Goal: Transaction & Acquisition: Book appointment/travel/reservation

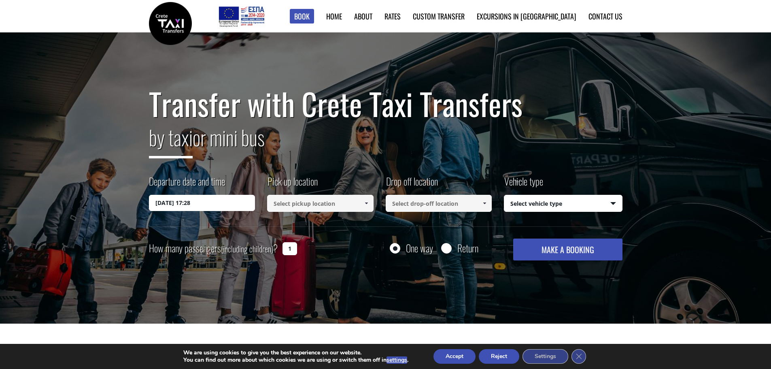
click at [309, 206] on input at bounding box center [320, 203] width 106 height 17
click at [362, 200] on link at bounding box center [366, 203] width 13 height 17
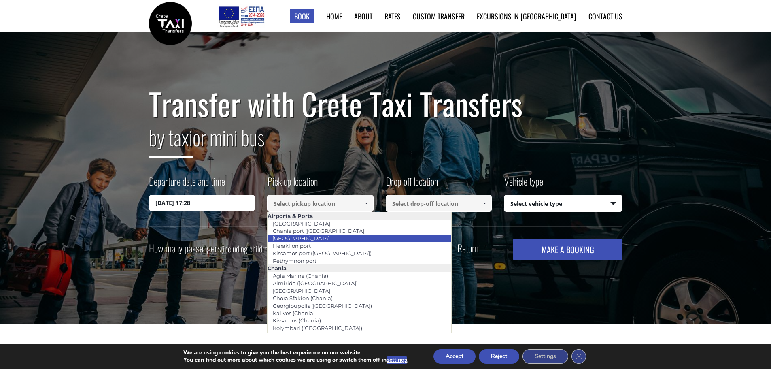
click at [340, 239] on li "[GEOGRAPHIC_DATA]" at bounding box center [360, 237] width 184 height 7
type input "[GEOGRAPHIC_DATA]"
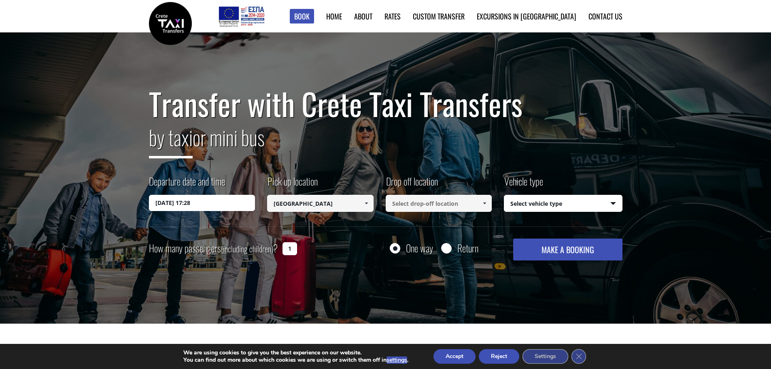
click at [432, 201] on input at bounding box center [439, 203] width 106 height 17
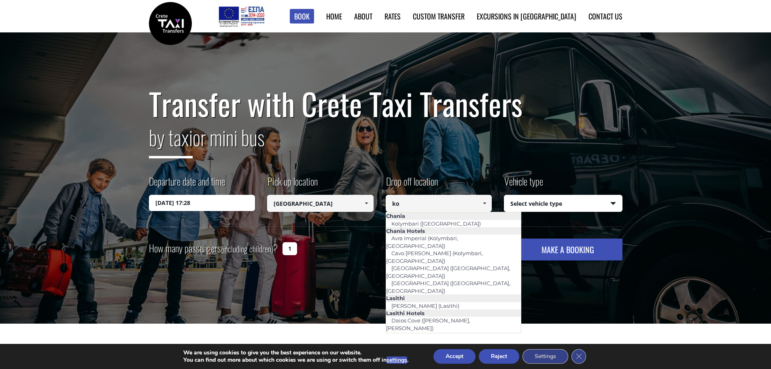
type input "k"
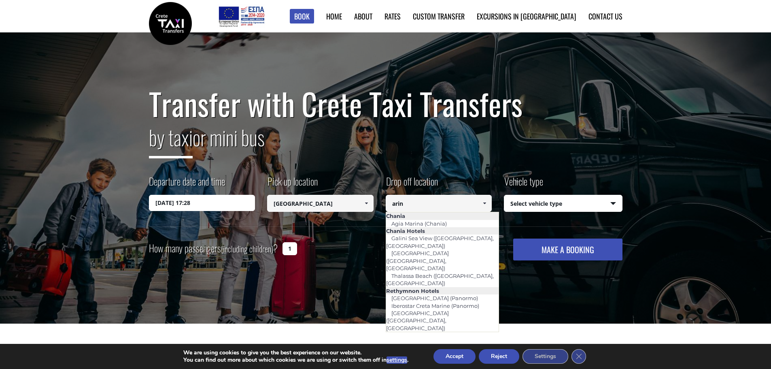
type input "arina"
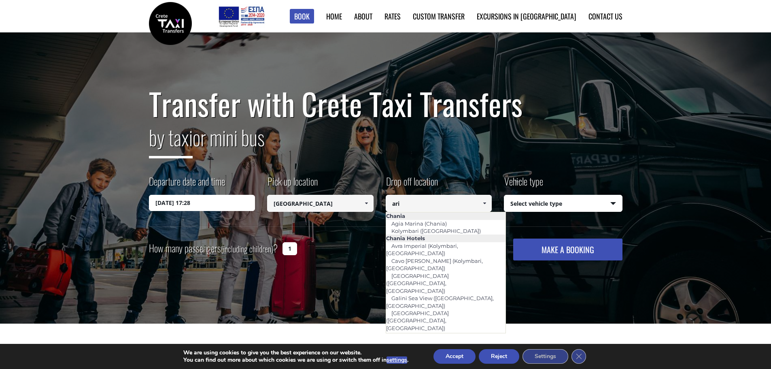
type input "aria"
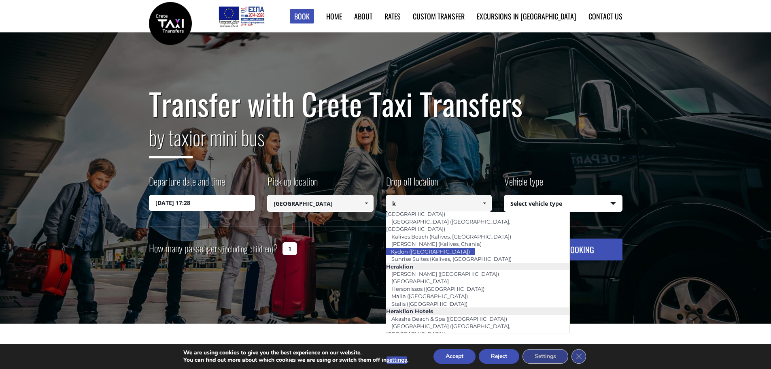
scroll to position [119, 0]
type input "k"
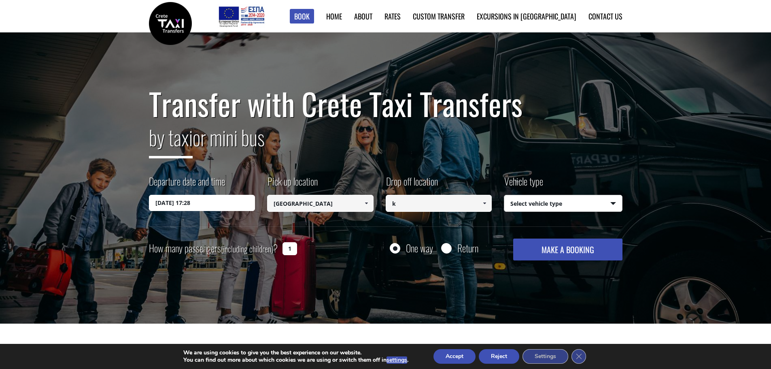
click at [531, 206] on select "Select vehicle type Taxi (4 passengers) Mercedes E Class Mini Van (7 passengers…" at bounding box center [564, 203] width 118 height 17
select select "541"
click at [505, 195] on select "Select vehicle type Taxi (4 passengers) Mercedes E Class Mini Van (7 passengers…" at bounding box center [564, 203] width 118 height 17
click at [437, 207] on input "k" at bounding box center [439, 203] width 106 height 17
click at [482, 203] on span at bounding box center [484, 203] width 6 height 6
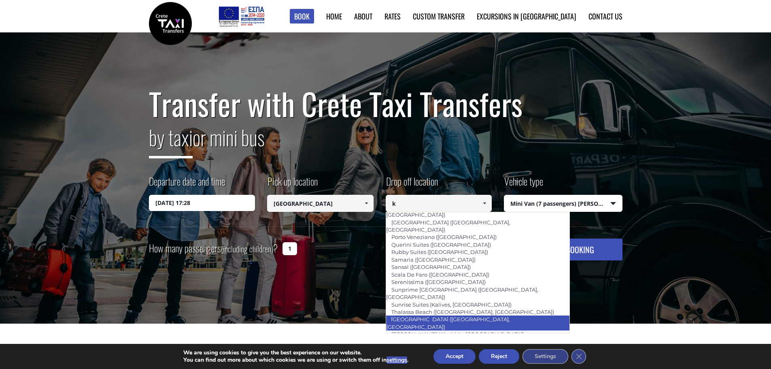
scroll to position [565, 0]
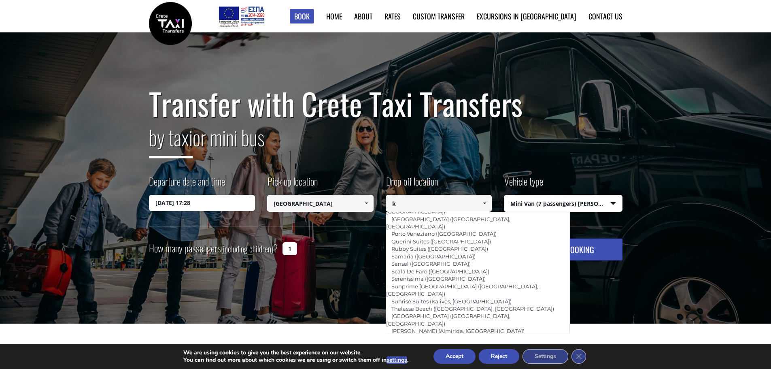
click at [476, 342] on li "[PERSON_NAME] ([GEOGRAPHIC_DATA])" at bounding box center [478, 345] width 184 height 7
type input "[PERSON_NAME] ([GEOGRAPHIC_DATA])"
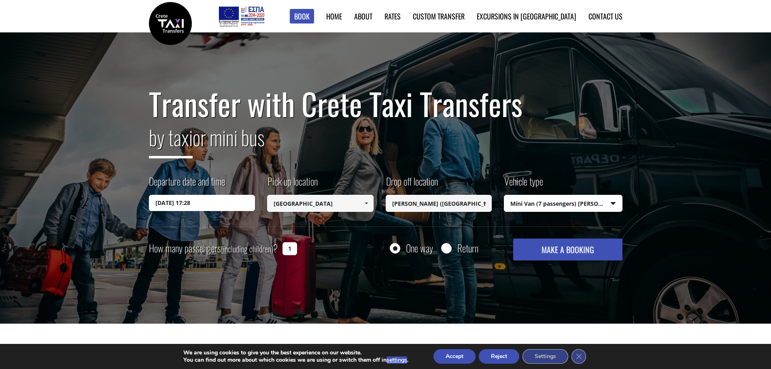
click at [458, 251] on label "Return" at bounding box center [468, 248] width 21 height 10
click at [452, 251] on input "Return" at bounding box center [446, 249] width 10 height 10
radio input "true"
type input "[PERSON_NAME] ([GEOGRAPHIC_DATA])"
type input "[GEOGRAPHIC_DATA]"
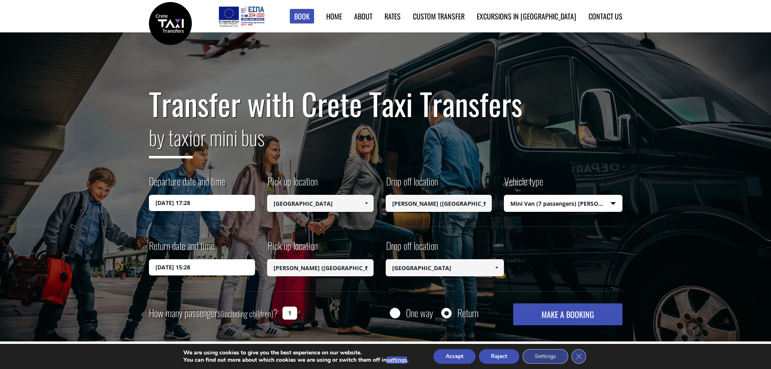
click at [224, 268] on input "04/10/2025 15:28" at bounding box center [202, 267] width 106 height 16
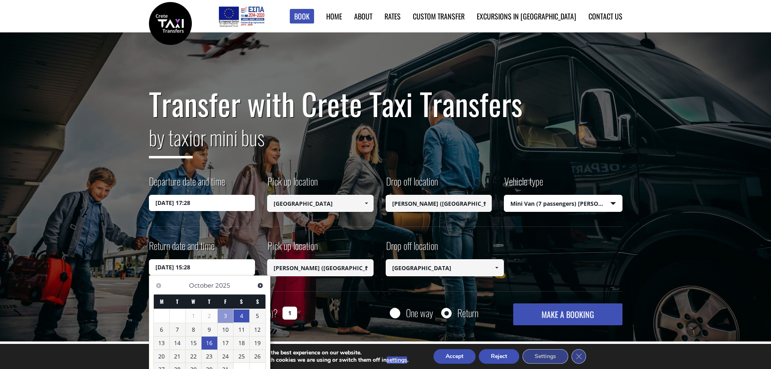
scroll to position [81, 0]
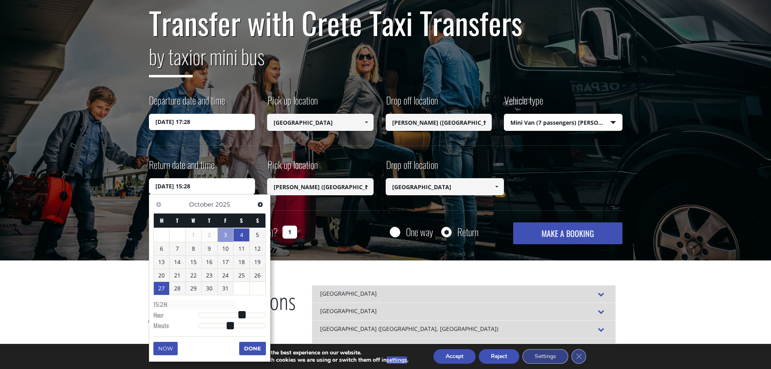
click at [161, 290] on link "27" at bounding box center [162, 288] width 16 height 13
type input "27/10/2025 14:28"
type input "14:28"
type input "27/10/2025 13:28"
type input "13:28"
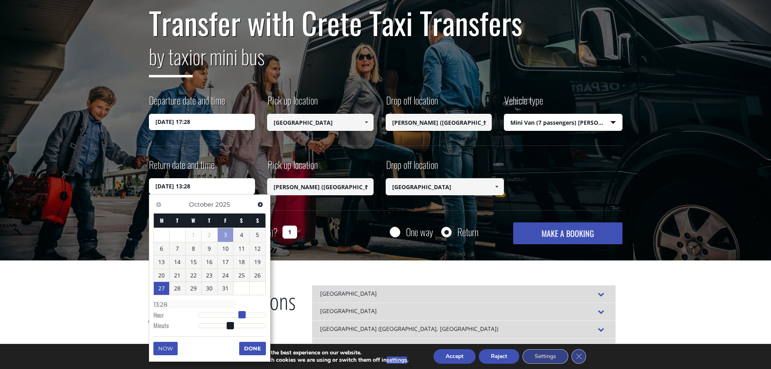
type input "27/10/2025 12:28"
type input "12:28"
type input "27/10/2025 10:28"
type input "10:28"
type input "27/10/2025 08:28"
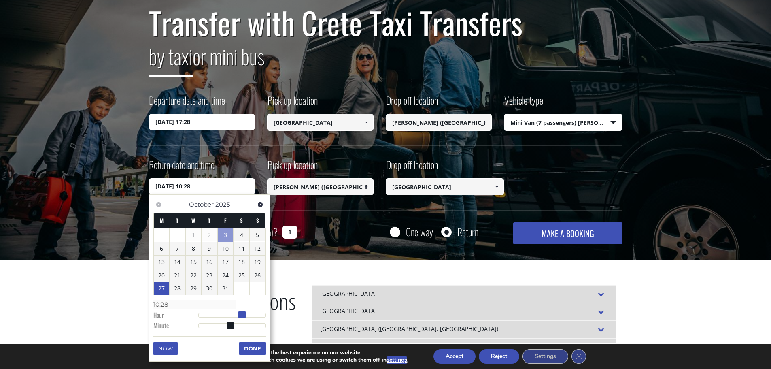
type input "08:28"
type input "27/10/2025 07:28"
type input "07:28"
type input "27/10/2025 06:28"
type input "06:28"
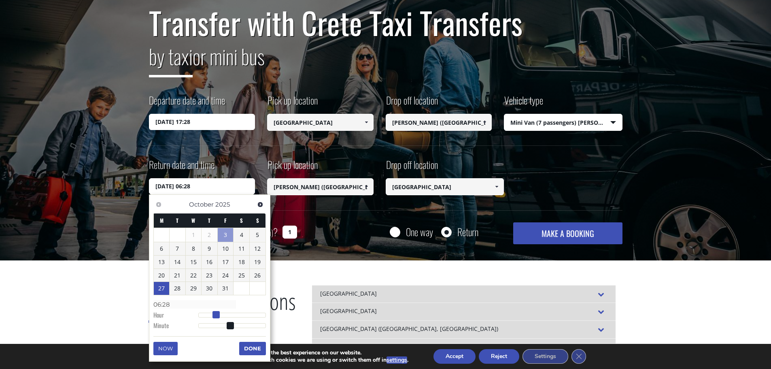
type input "27/10/2025 05:28"
type input "05:28"
type input "27/10/2025 06:28"
type input "06:28"
type input "27/10/2025 07:28"
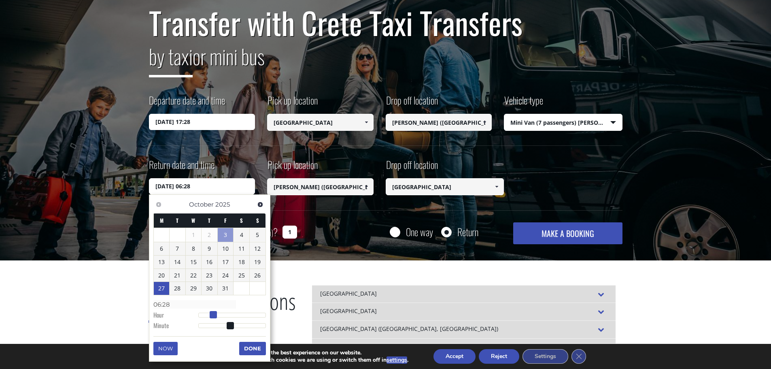
type input "07:28"
type input "27/10/2025 08:28"
type input "08:28"
type input "27/10/2025 09:28"
type input "09:28"
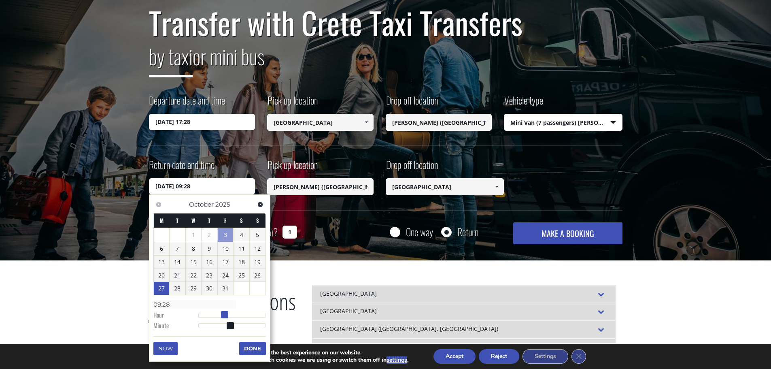
type input "27/10/2025 10:28"
type input "10:28"
type input "27/10/2025 11:28"
type input "11:28"
type input "27/10/2025 10:28"
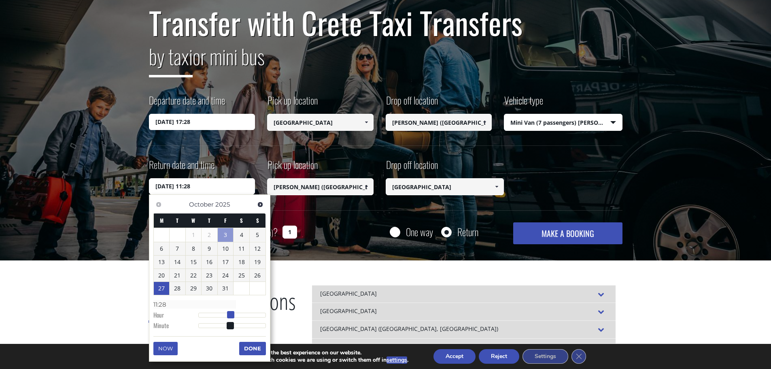
type input "10:28"
drag, startPoint x: 241, startPoint y: 313, endPoint x: 226, endPoint y: 313, distance: 15.0
click at [226, 313] on span at bounding box center [227, 314] width 7 height 7
type input "27/10/2025 10:26"
type input "10:26"
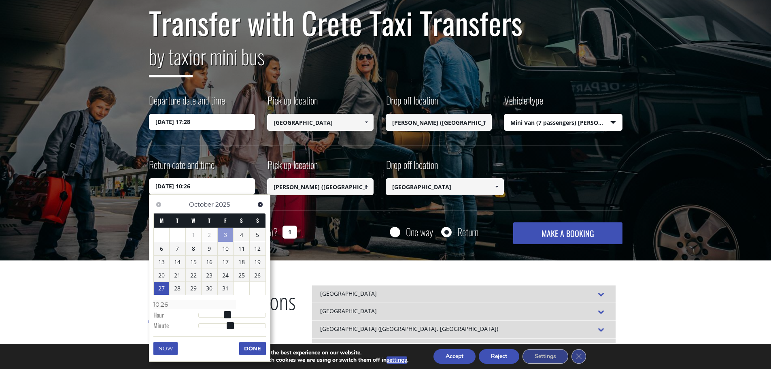
type input "27/10/2025 10:22"
type input "10:22"
type input "27/10/2025 10:16"
type input "10:16"
type input "27/10/2025 10:10"
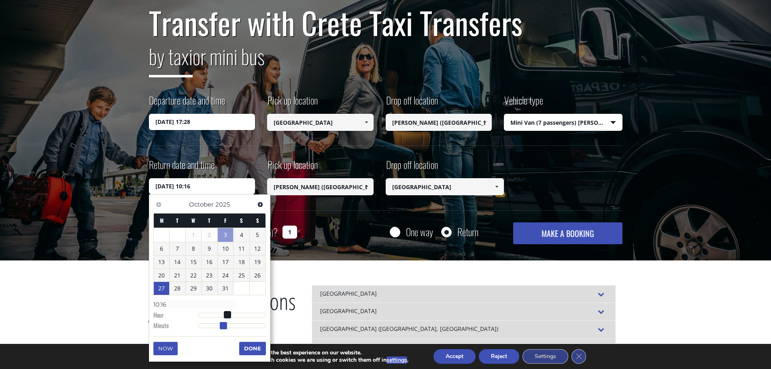
type input "10:10"
type input "27/10/2025 10:04"
type input "10:04"
type input "27/10/2025 10:00"
type input "10:00"
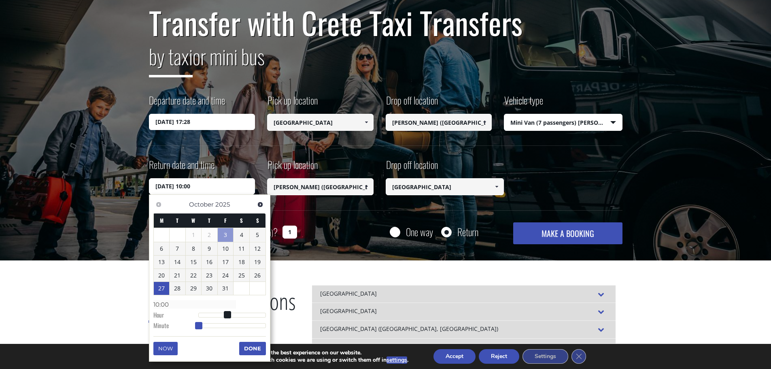
drag, startPoint x: 228, startPoint y: 324, endPoint x: 176, endPoint y: 325, distance: 52.2
click at [176, 325] on dl "Time 10:00 Hour Minute Second Millisecond Microsecond Time Zone -1200 -1100 -10…" at bounding box center [209, 315] width 113 height 34
click at [250, 344] on button "Done" at bounding box center [252, 348] width 27 height 13
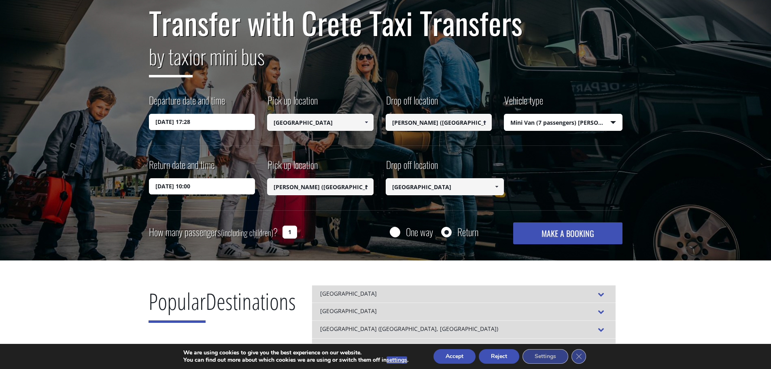
click at [290, 235] on input "1" at bounding box center [290, 232] width 15 height 13
type input "2"
click at [160, 120] on input "03/10/2025 17:28" at bounding box center [202, 122] width 106 height 16
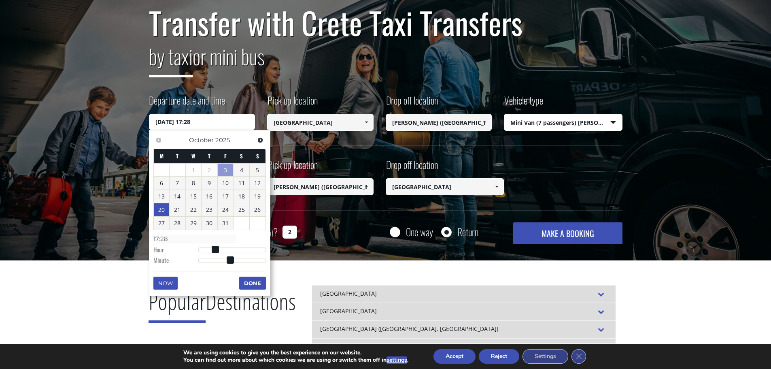
click at [167, 209] on link "20" at bounding box center [162, 209] width 16 height 13
type input "20/10/2025 01:00"
type input "01:00"
type input "20/10/2025 02:00"
type input "02:00"
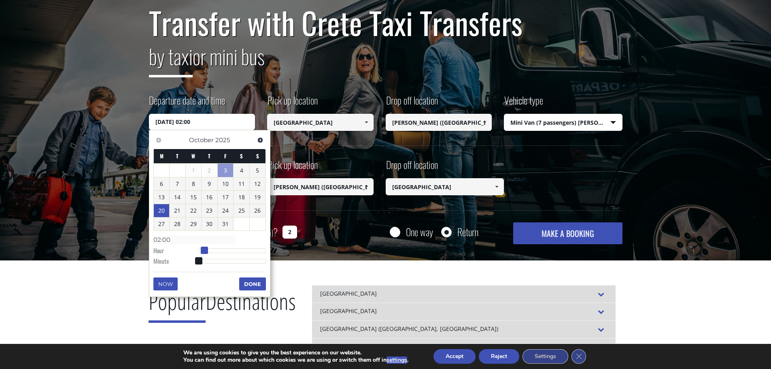
type input "20/10/2025 03:00"
type input "03:00"
type input "20/10/2025 04:00"
type input "04:00"
type input "20/10/2025 05:00"
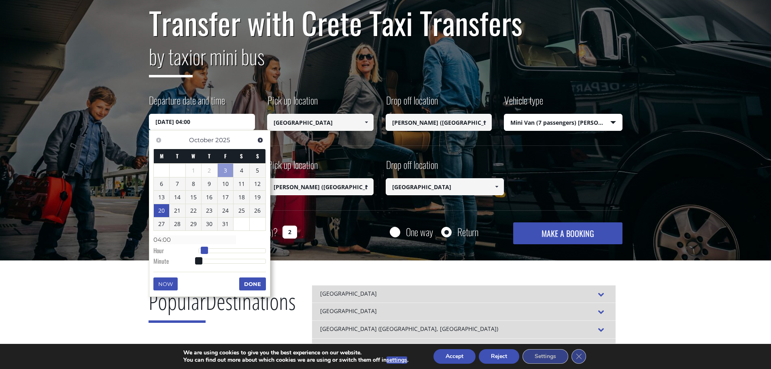
type input "05:00"
type input "20/10/2025 06:00"
type input "06:00"
type input "20/10/2025 07:00"
type input "07:00"
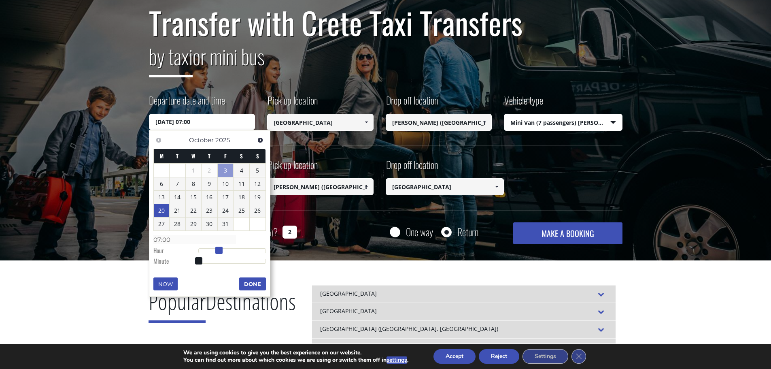
type input "20/10/2025 08:00"
type input "08:00"
type input "20/10/2025 09:00"
type input "09:00"
type input "20/10/2025 10:00"
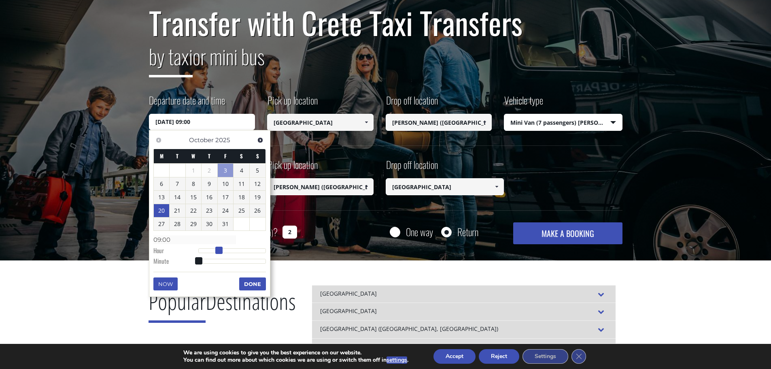
type input "10:00"
type input "20/10/2025 11:00"
type input "11:00"
type input "20/10/2025 12:00"
type input "12:00"
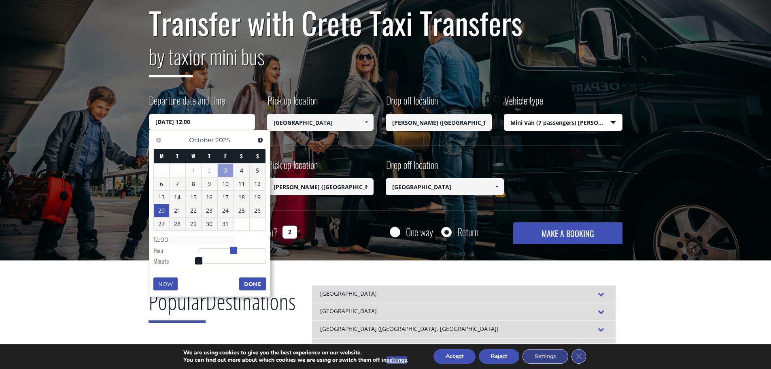
drag, startPoint x: 197, startPoint y: 247, endPoint x: 232, endPoint y: 248, distance: 35.6
click at [232, 248] on span at bounding box center [233, 250] width 7 height 7
drag, startPoint x: 200, startPoint y: 256, endPoint x: 209, endPoint y: 260, distance: 9.3
click at [220, 257] on dl "Time 12:00 Hour Minute Second Millisecond Microsecond Time Zone -1200 -1100 -10…" at bounding box center [209, 250] width 113 height 34
type input "20/10/2025 12:09"
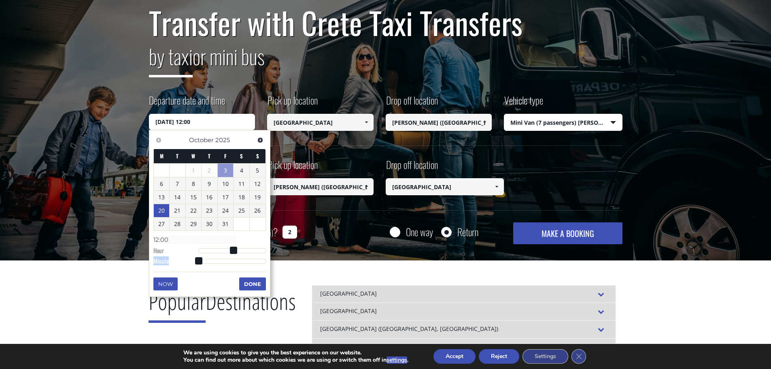
type input "12:09"
click at [209, 260] on div at bounding box center [232, 261] width 68 height 5
type input "20/10/2025 12:15"
type input "12:15"
click at [215, 260] on div at bounding box center [232, 261] width 68 height 5
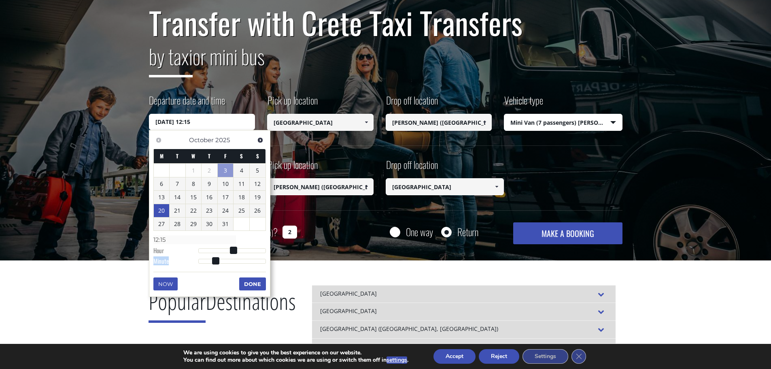
click at [245, 281] on button "Done" at bounding box center [252, 283] width 27 height 13
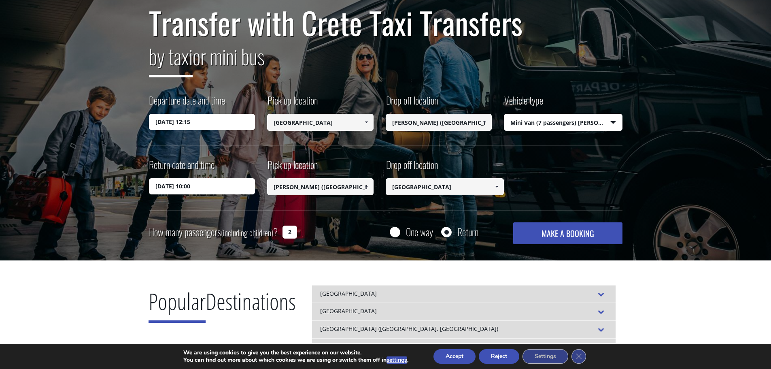
click at [549, 235] on button "MAKE A BOOKING" at bounding box center [567, 233] width 109 height 22
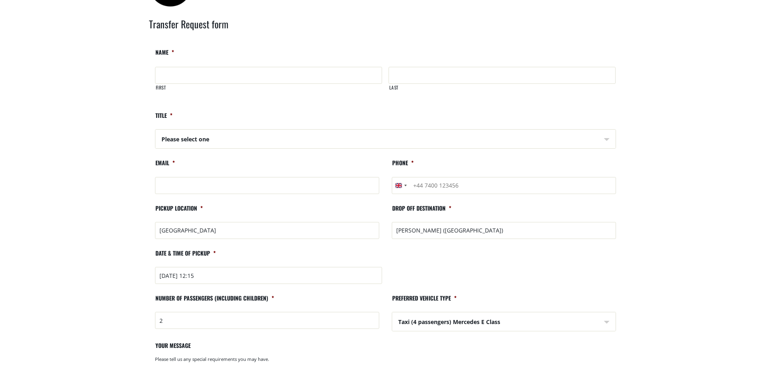
scroll to position [40, 0]
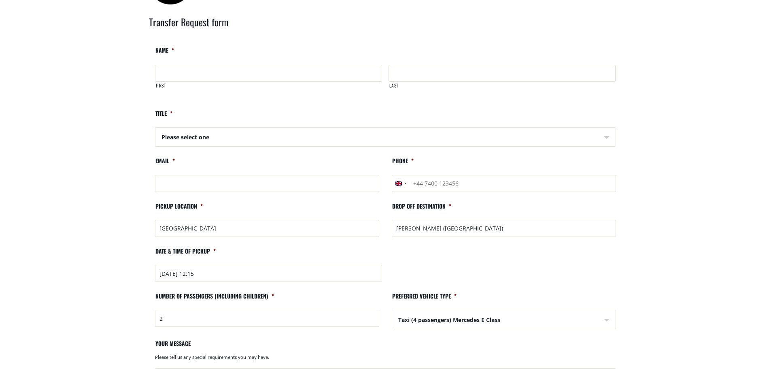
click at [437, 232] on input "[PERSON_NAME] ([GEOGRAPHIC_DATA])" at bounding box center [504, 228] width 224 height 17
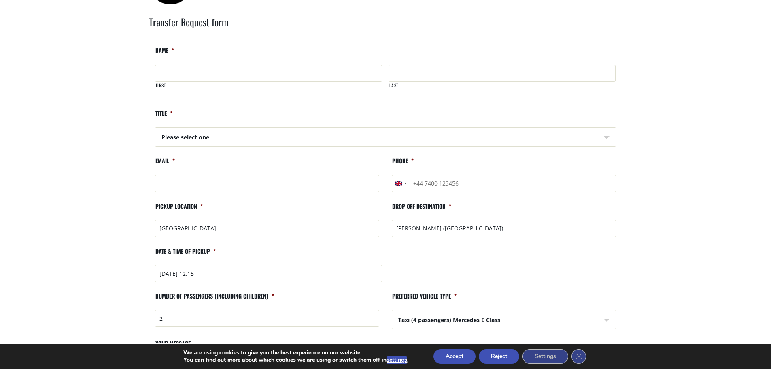
drag, startPoint x: 469, startPoint y: 234, endPoint x: 343, endPoint y: 233, distance: 125.1
click at [343, 233] on ul "Facebook This field is for validation purposes and should be left unchanged. Na…" at bounding box center [386, 254] width 474 height 415
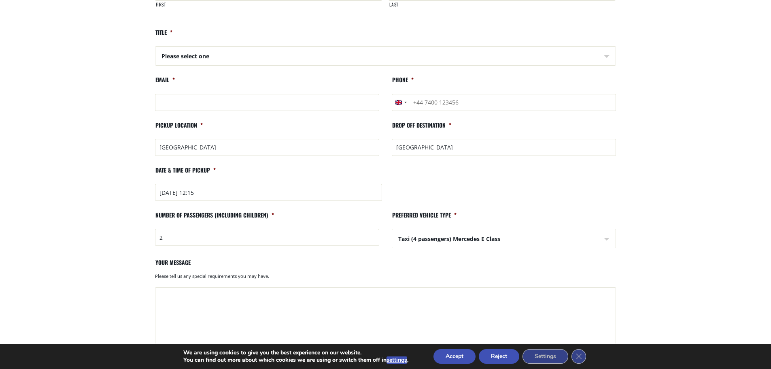
scroll to position [81, 0]
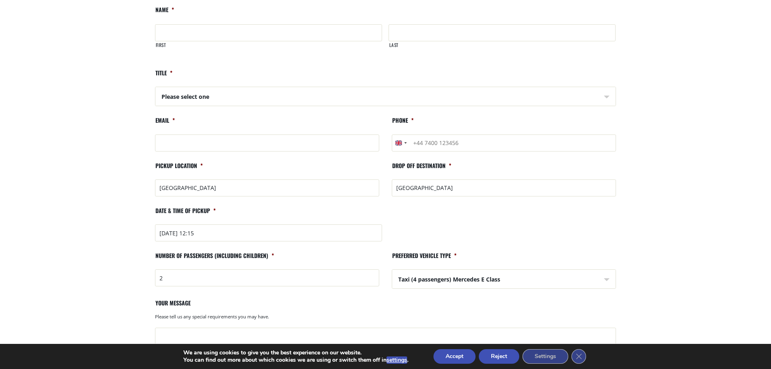
type input "[GEOGRAPHIC_DATA]"
click at [264, 102] on select "Please select one Mr Mrs" at bounding box center [386, 96] width 460 height 19
select select "Mr"
click at [156, 87] on select "Please select one Mr Mrs" at bounding box center [386, 96] width 460 height 19
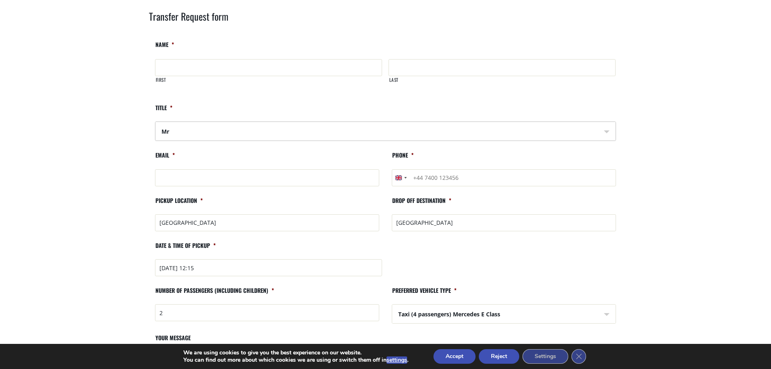
scroll to position [0, 0]
